Goal: Entertainment & Leisure: Consume media (video, audio)

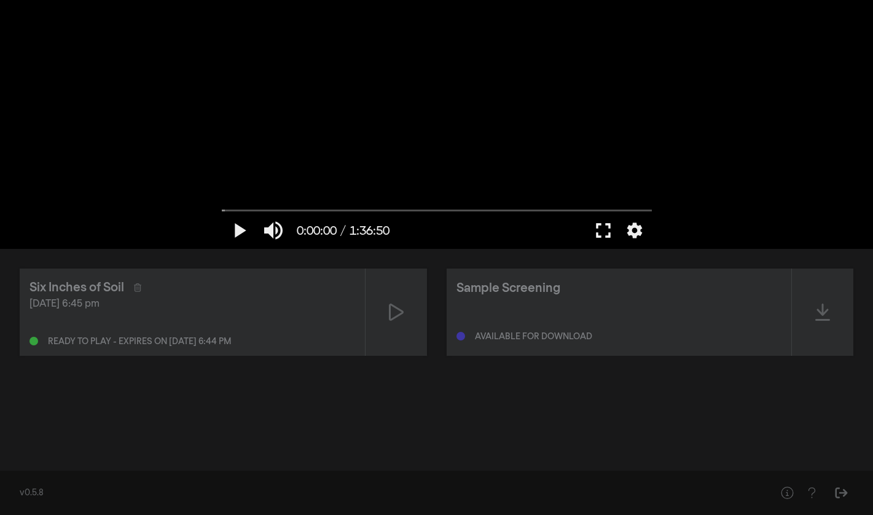
click at [601, 233] on button "fullscreen" at bounding box center [603, 230] width 34 height 37
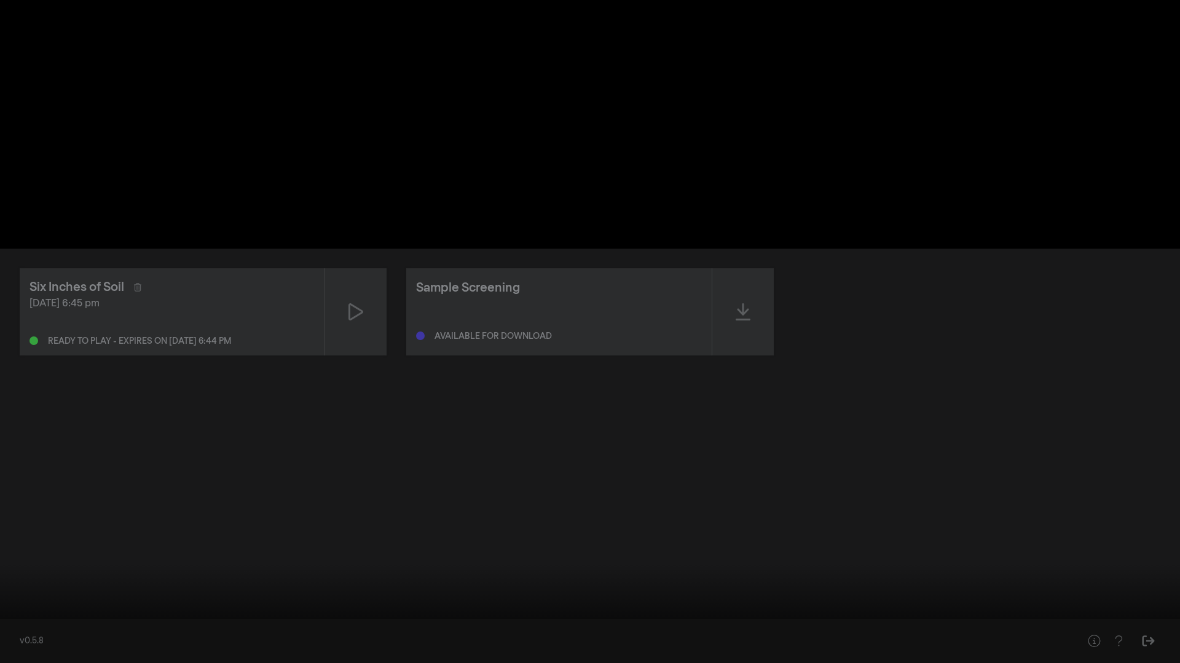
click at [25, 514] on button "play_arrow" at bounding box center [23, 645] width 34 height 37
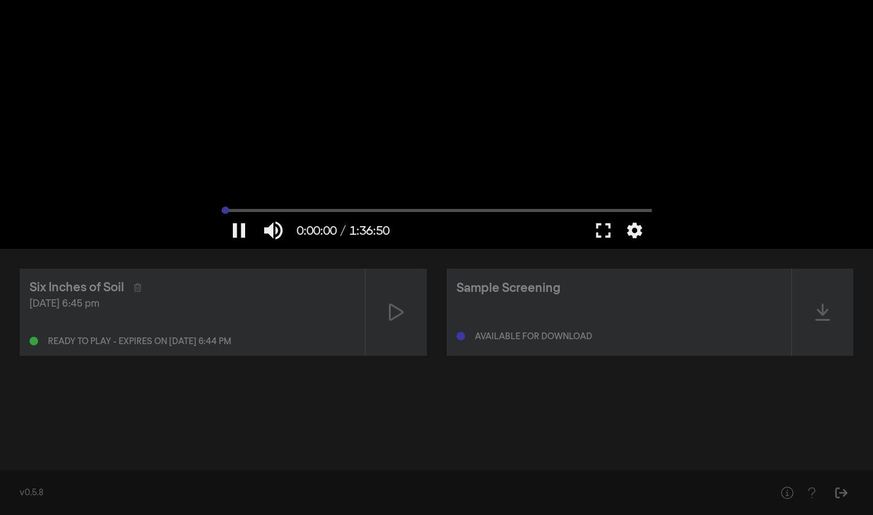
drag, startPoint x: 228, startPoint y: 212, endPoint x: 179, endPoint y: 213, distance: 48.5
click at [222, 213] on input "Seek" at bounding box center [437, 209] width 430 height 7
click at [237, 227] on button "pause" at bounding box center [239, 230] width 34 height 37
click at [600, 232] on button "fullscreen" at bounding box center [603, 230] width 34 height 37
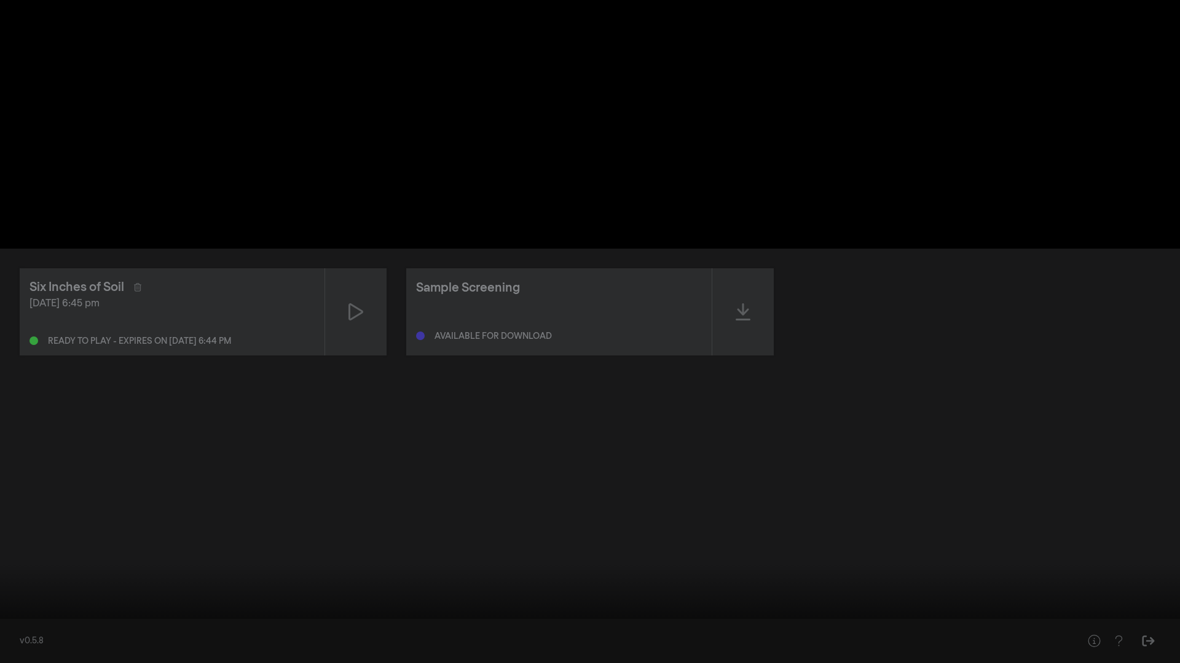
click at [25, 514] on button "play_arrow" at bounding box center [23, 645] width 34 height 37
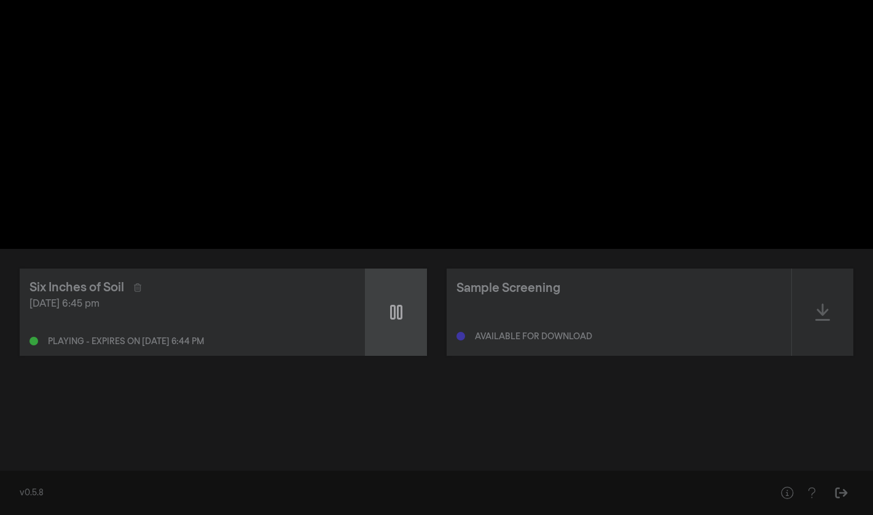
click at [394, 311] on icon at bounding box center [396, 312] width 12 height 15
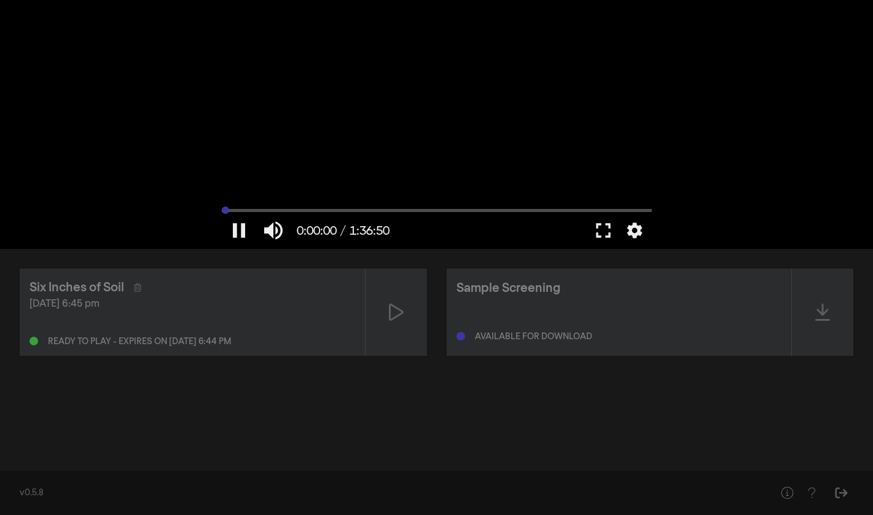
drag, startPoint x: 228, startPoint y: 211, endPoint x: 211, endPoint y: 213, distance: 16.7
click at [222, 213] on input "Seek" at bounding box center [437, 209] width 430 height 7
click at [609, 230] on button "fullscreen" at bounding box center [603, 230] width 34 height 37
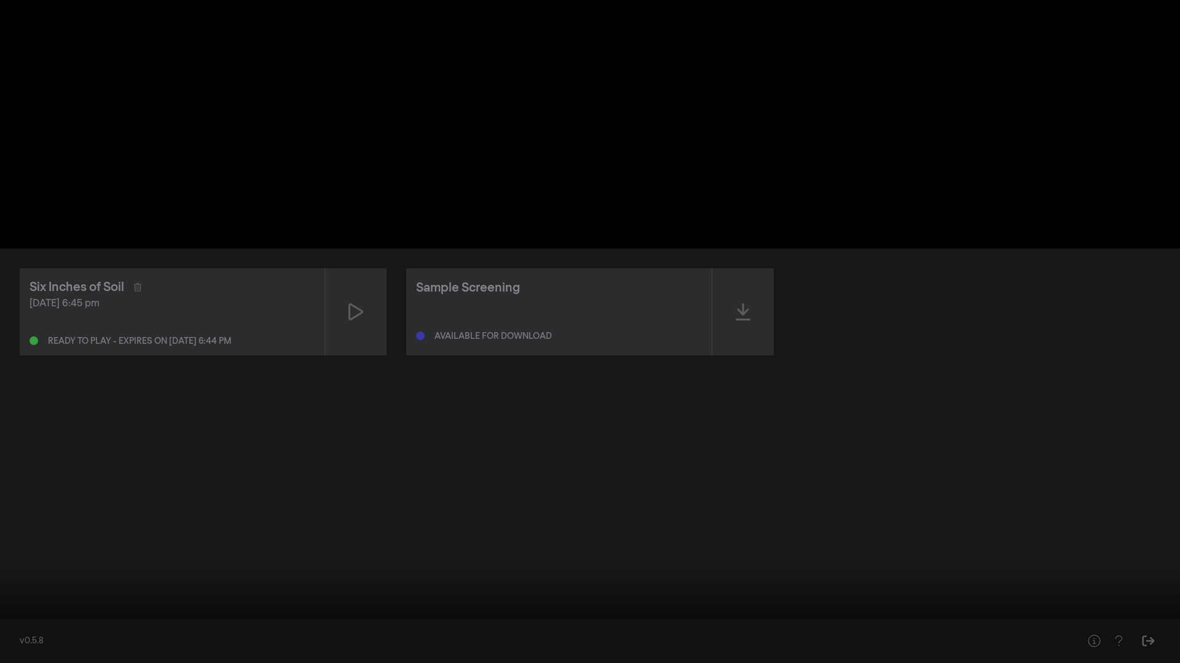
click at [24, 514] on button "play_arrow" at bounding box center [23, 645] width 34 height 37
click at [28, 514] on button "pause" at bounding box center [23, 645] width 34 height 37
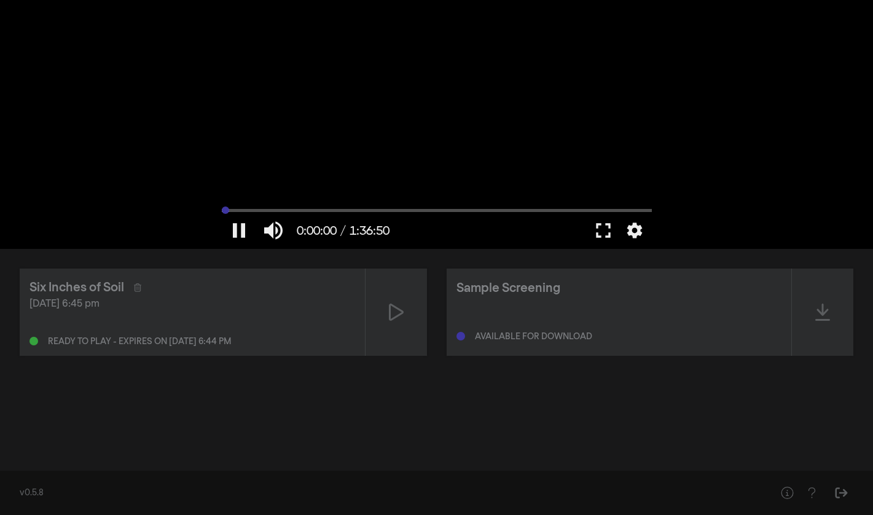
drag, startPoint x: 230, startPoint y: 211, endPoint x: 216, endPoint y: 212, distance: 14.1
click at [222, 212] on input "Seek" at bounding box center [437, 209] width 430 height 7
type input "0"
drag, startPoint x: 225, startPoint y: 211, endPoint x: 213, endPoint y: 211, distance: 12.3
click at [222, 211] on input "Seek" at bounding box center [437, 209] width 430 height 7
